Goal: Information Seeking & Learning: Learn about a topic

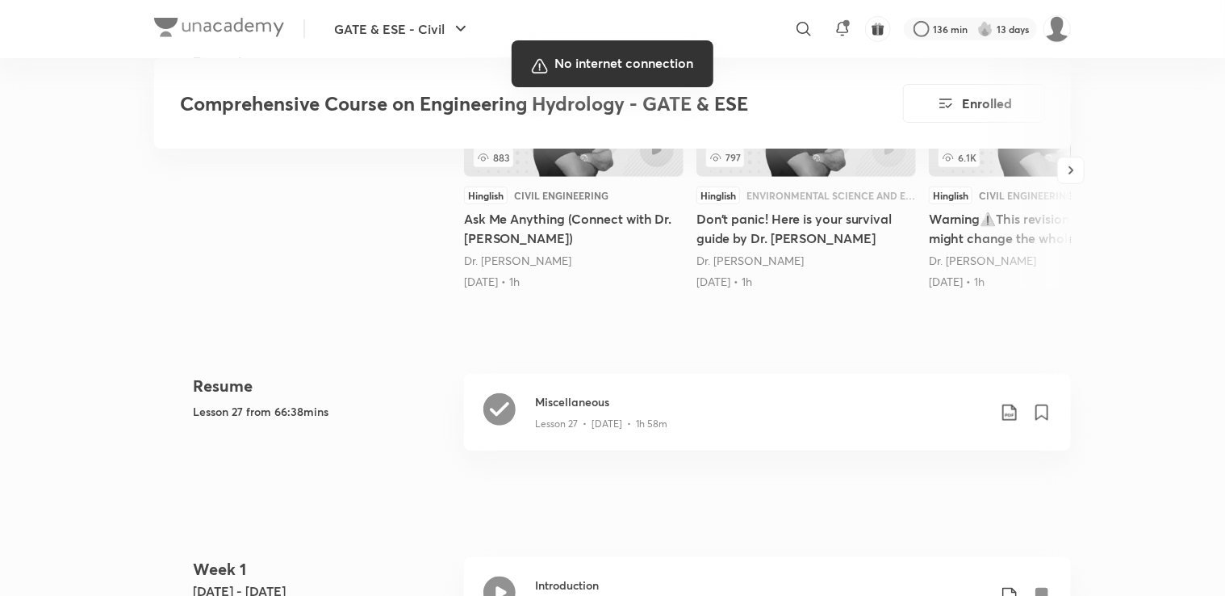
click at [645, 69] on h5 "No internet connection" at bounding box center [613, 63] width 176 height 21
click at [900, 305] on div at bounding box center [612, 298] width 1225 height 596
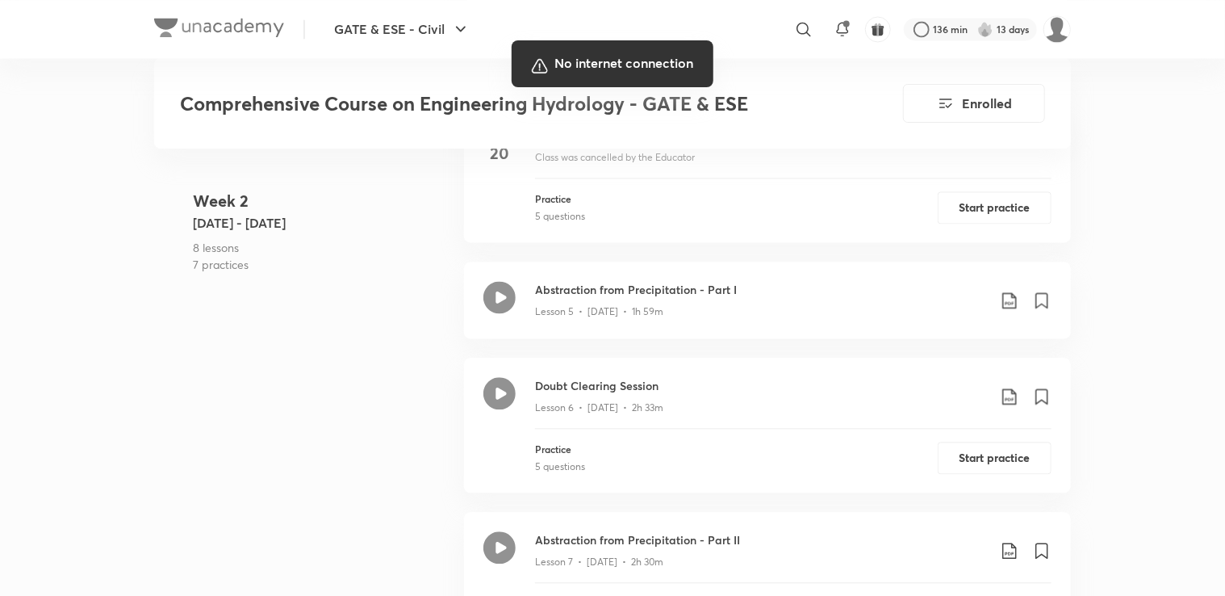
scroll to position [1618, 0]
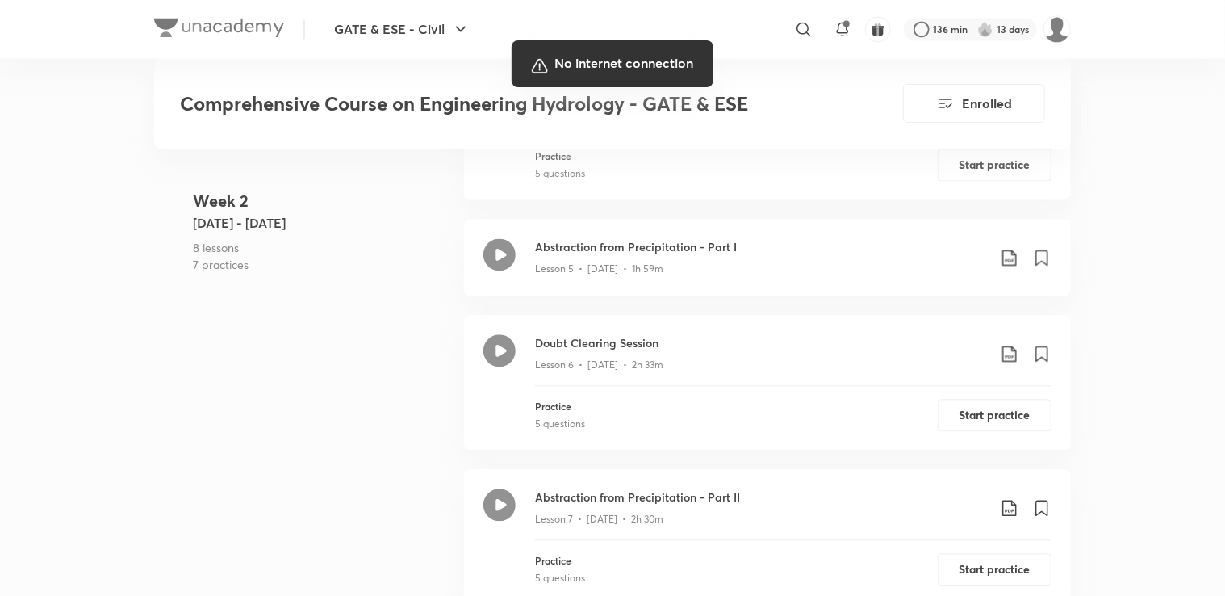
click at [410, 179] on div at bounding box center [612, 298] width 1225 height 596
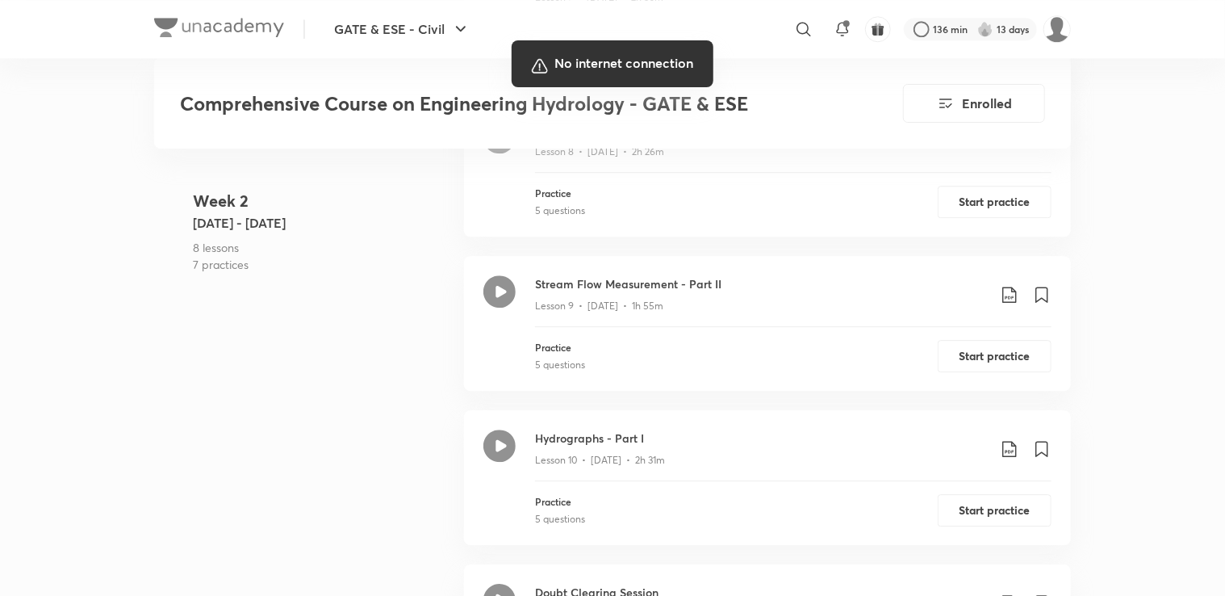
scroll to position [2660, 0]
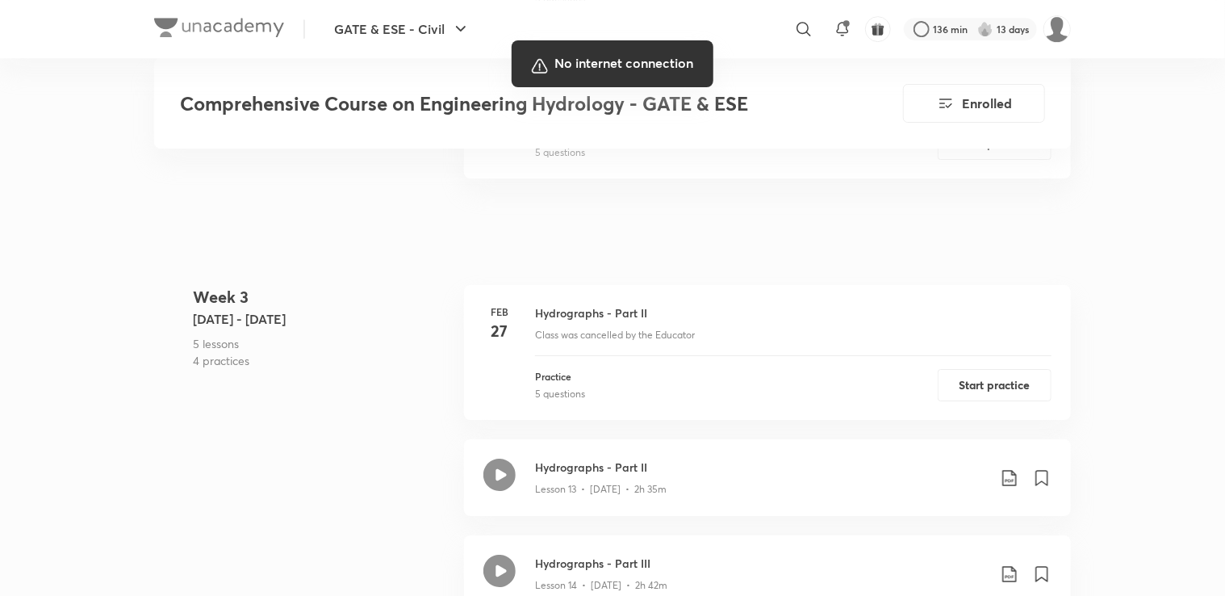
click at [1203, 206] on div at bounding box center [612, 298] width 1225 height 596
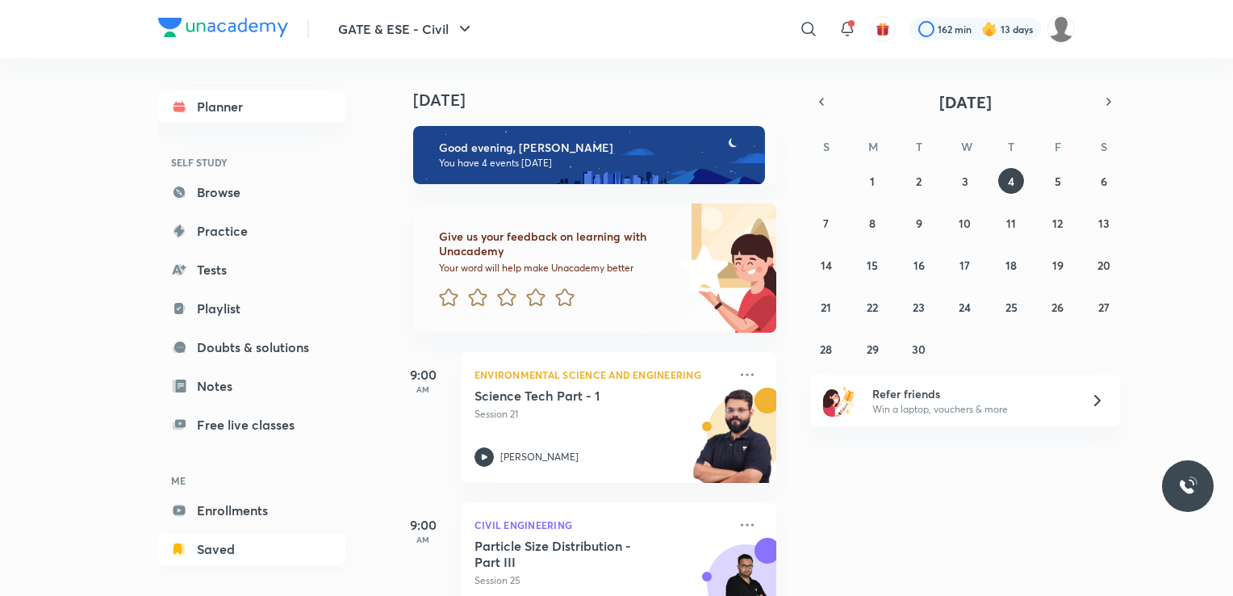
click at [232, 546] on link "Saved" at bounding box center [251, 549] width 187 height 32
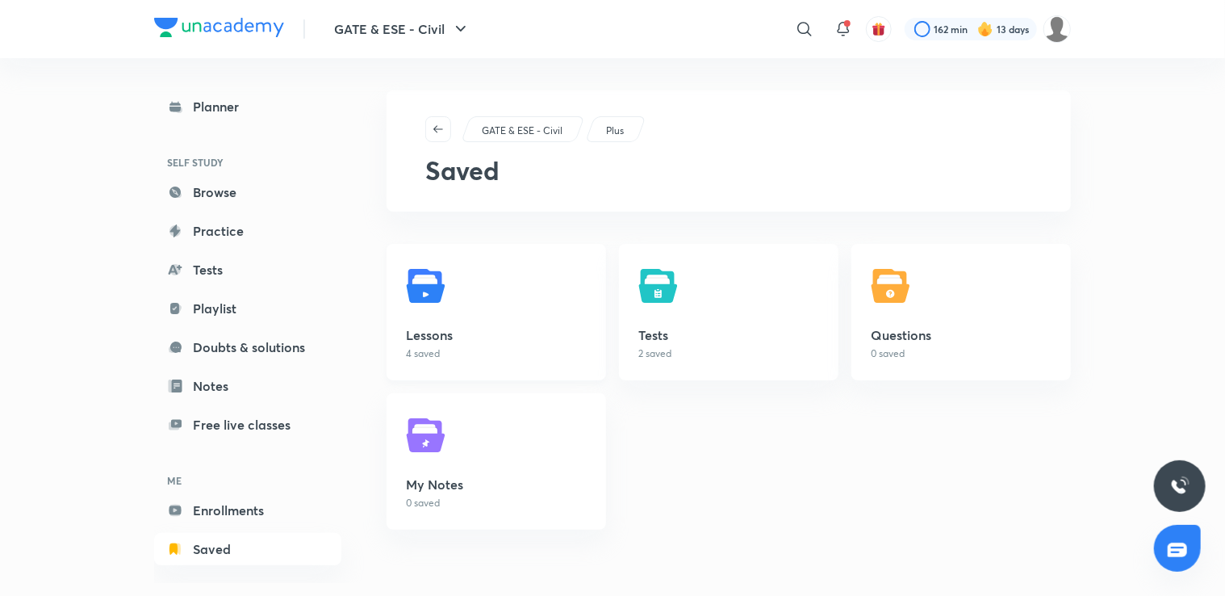
click at [432, 337] on h5 "Lessons" at bounding box center [496, 334] width 181 height 19
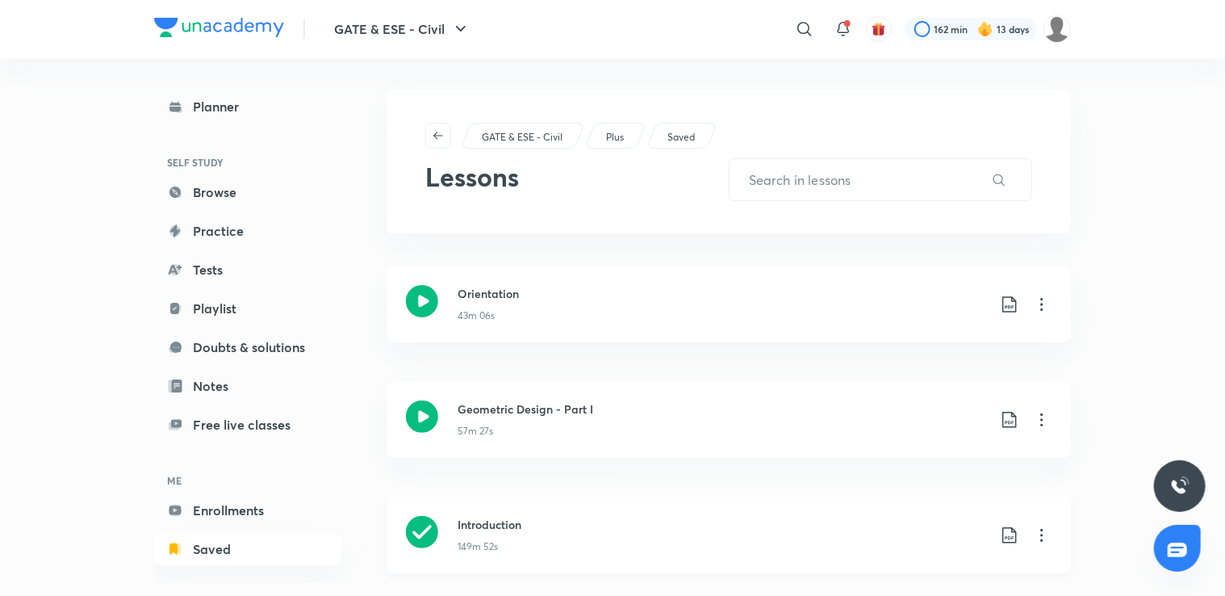
click at [1042, 533] on icon at bounding box center [1041, 535] width 2 height 13
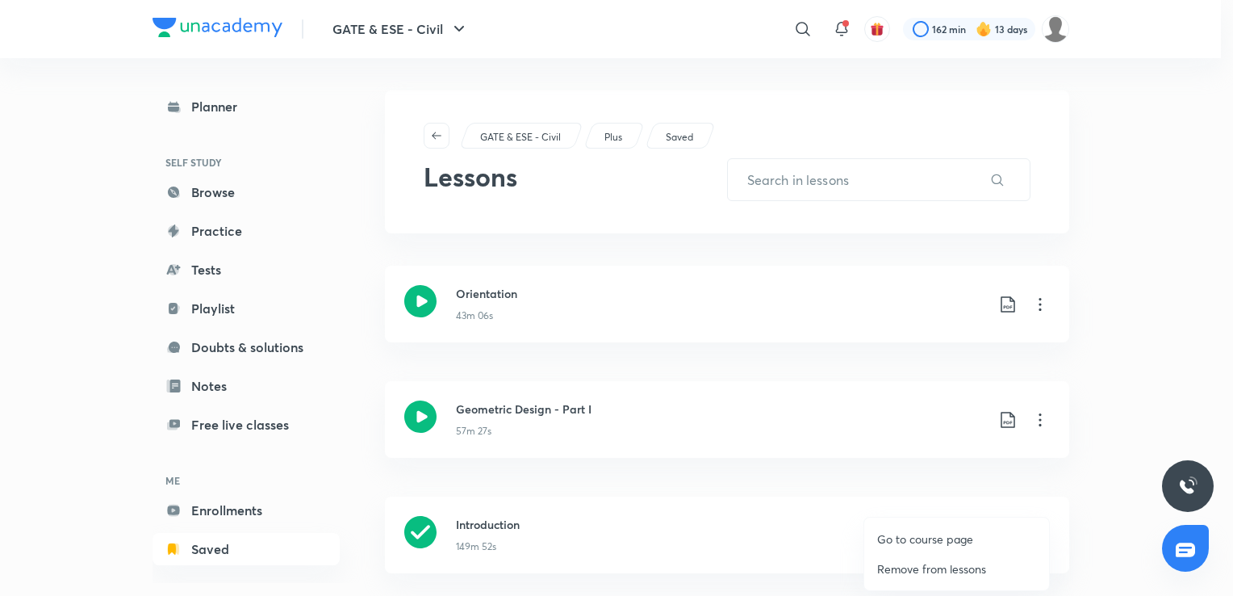
click at [885, 543] on p "Go to course page" at bounding box center [925, 538] width 96 height 17
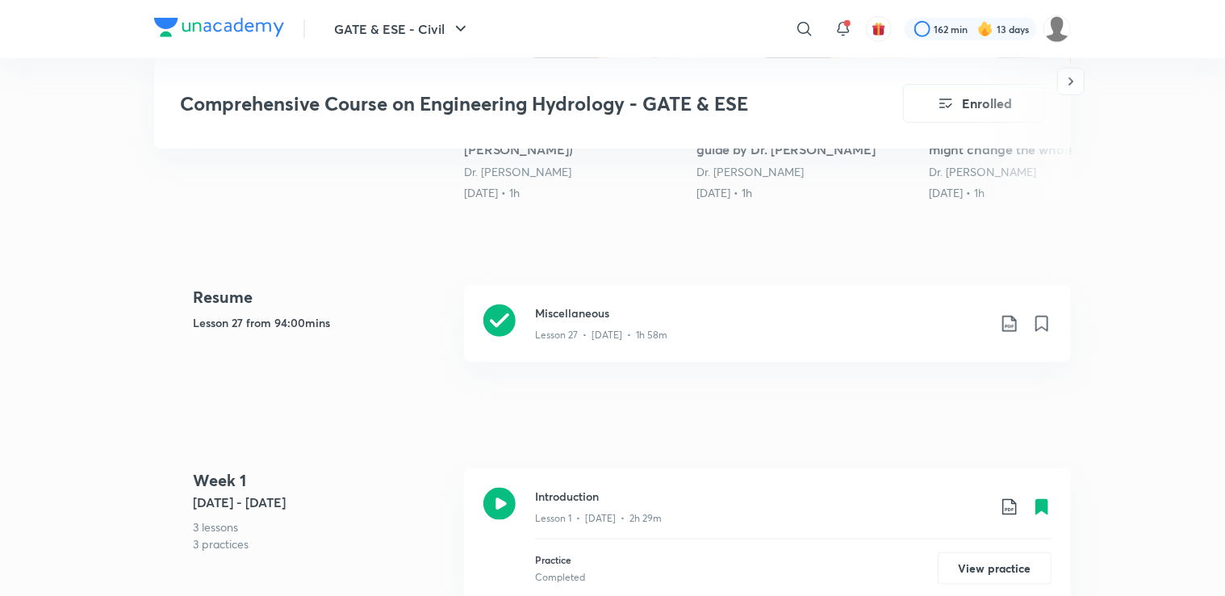
scroll to position [667, 0]
click at [720, 332] on div "Lesson 27 • [DATE] • 1h 58m" at bounding box center [761, 330] width 452 height 21
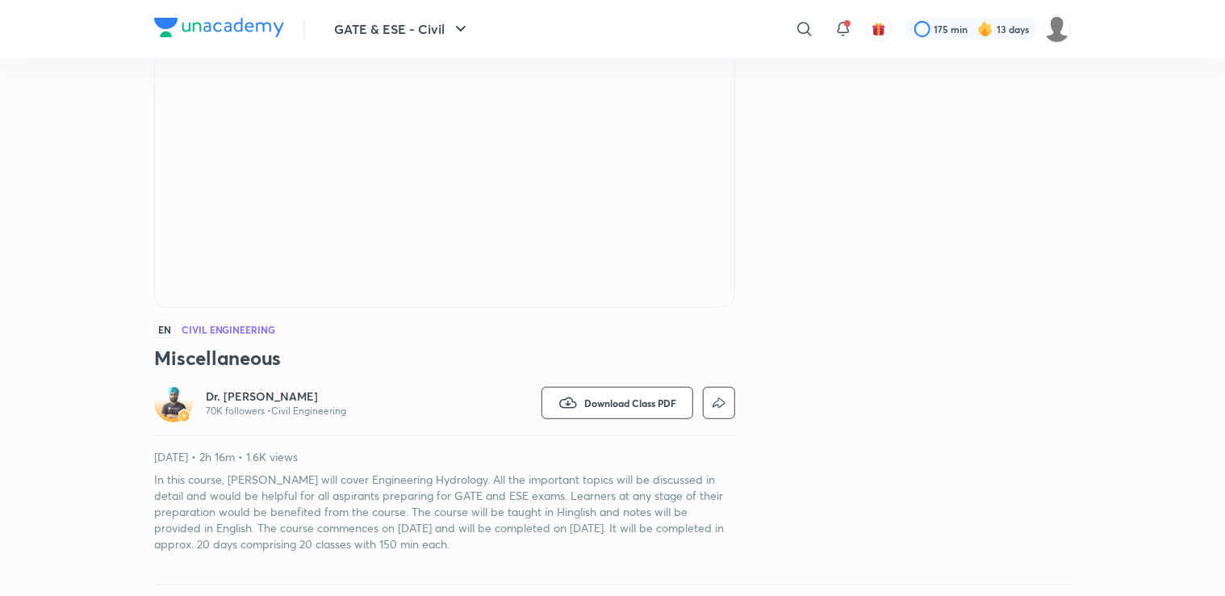
scroll to position [189, 0]
